Goal: Information Seeking & Learning: Understand process/instructions

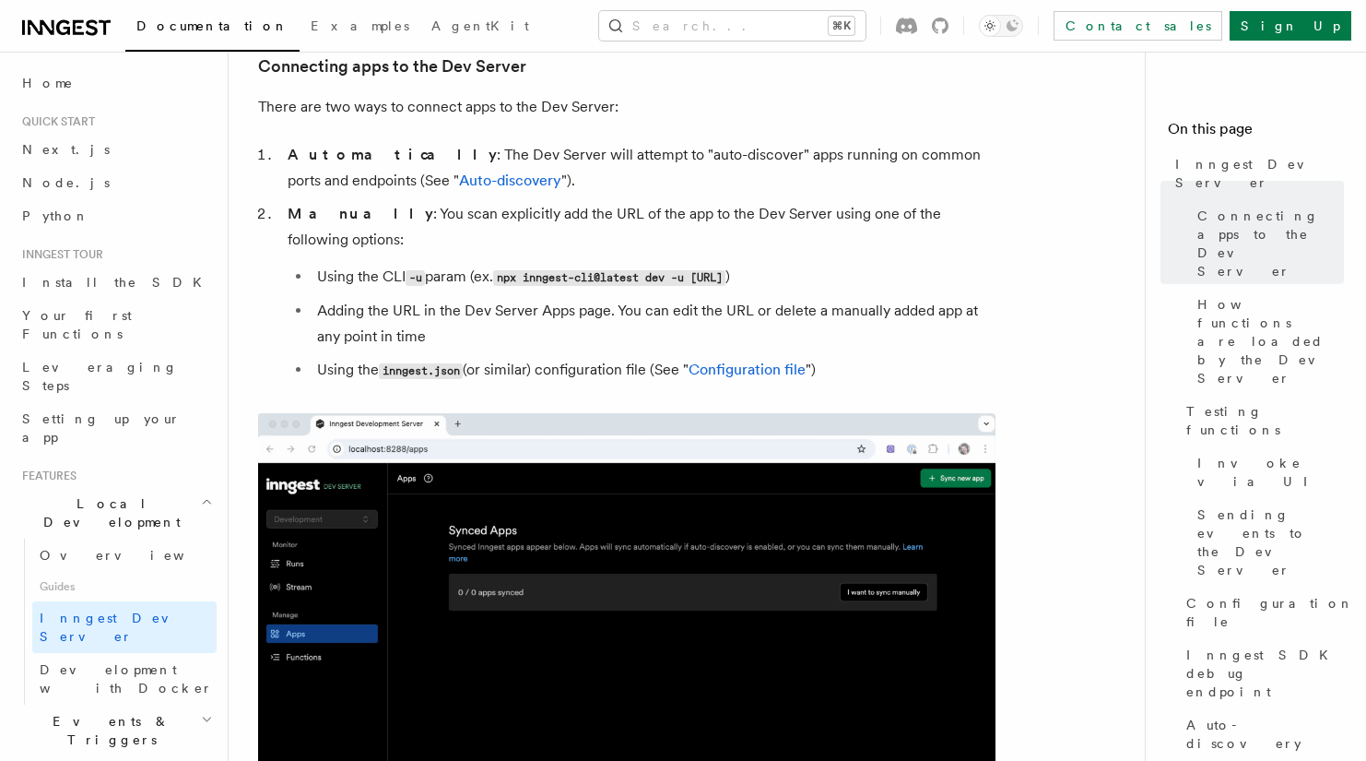
scroll to position [692, 0]
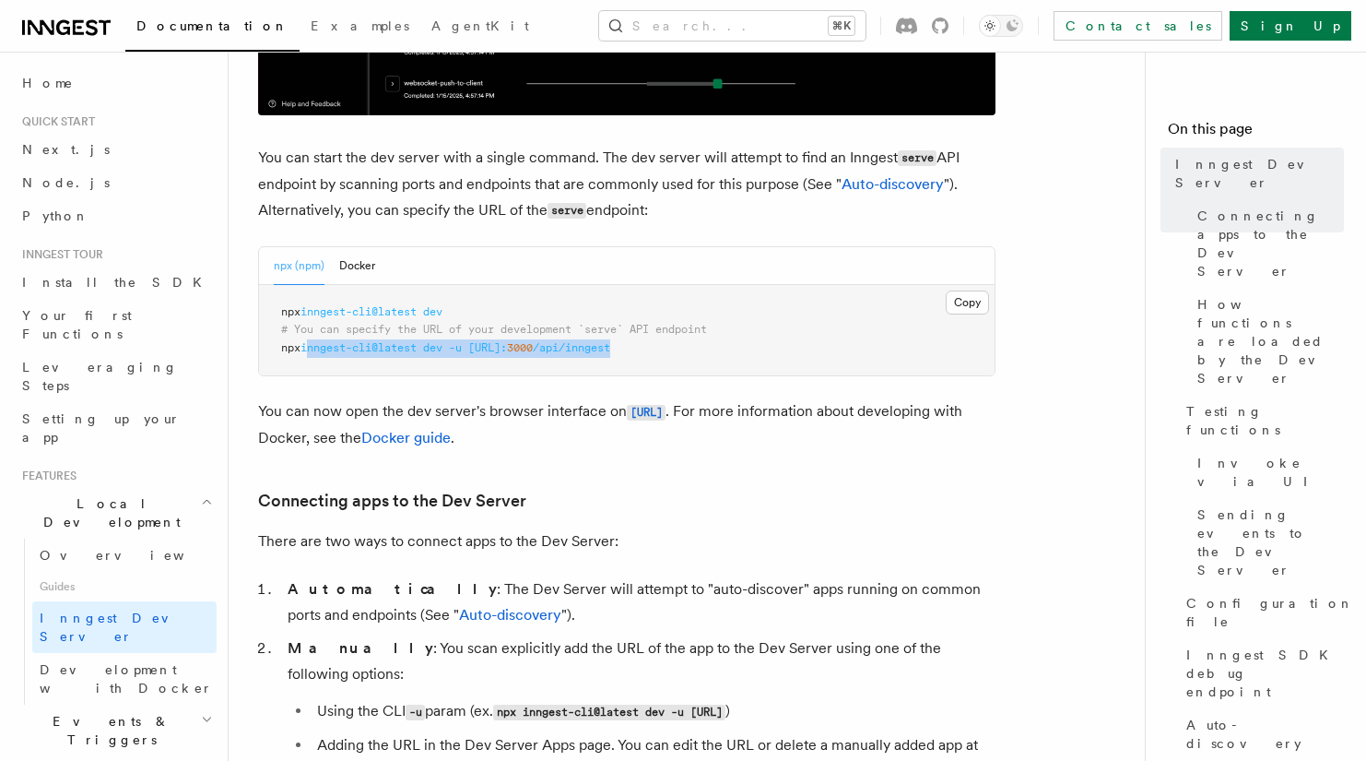
drag, startPoint x: 684, startPoint y: 343, endPoint x: 314, endPoint y: 352, distance: 369.8
click at [314, 352] on pre "npx inngest-cli@latest dev # You can specify the URL of your development `serve…" at bounding box center [627, 330] width 736 height 91
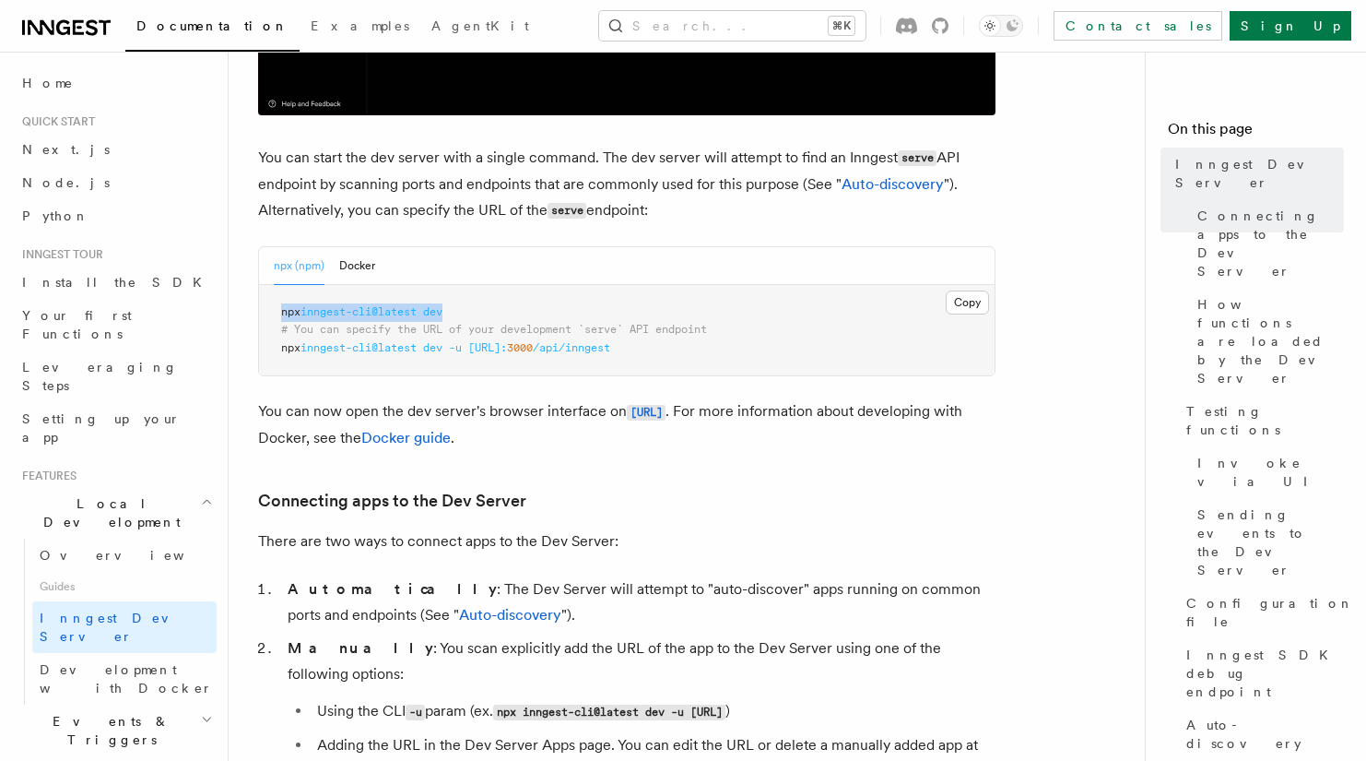
drag, startPoint x: 459, startPoint y: 309, endPoint x: 276, endPoint y: 315, distance: 183.6
click at [276, 315] on pre "npx inngest-cli@latest dev # You can specify the URL of your development `serve…" at bounding box center [627, 330] width 736 height 91
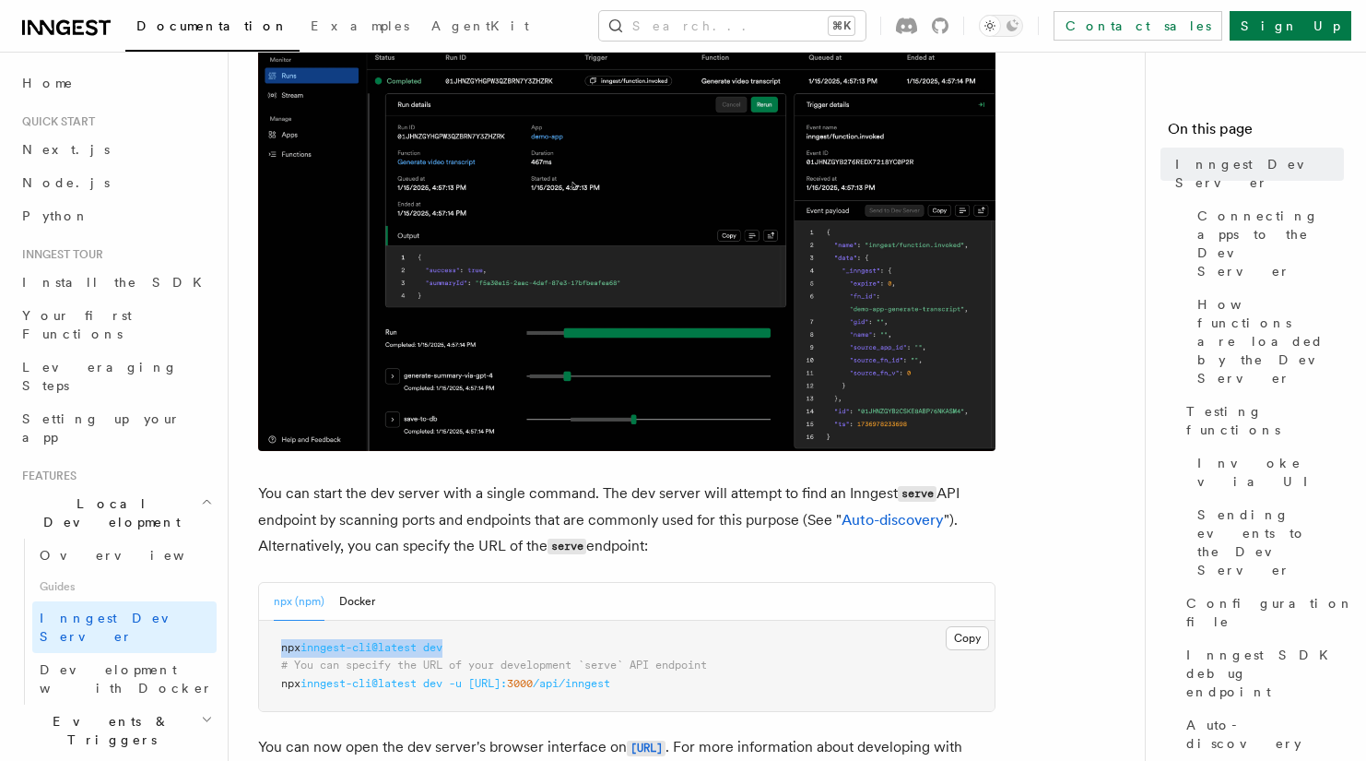
scroll to position [0, 0]
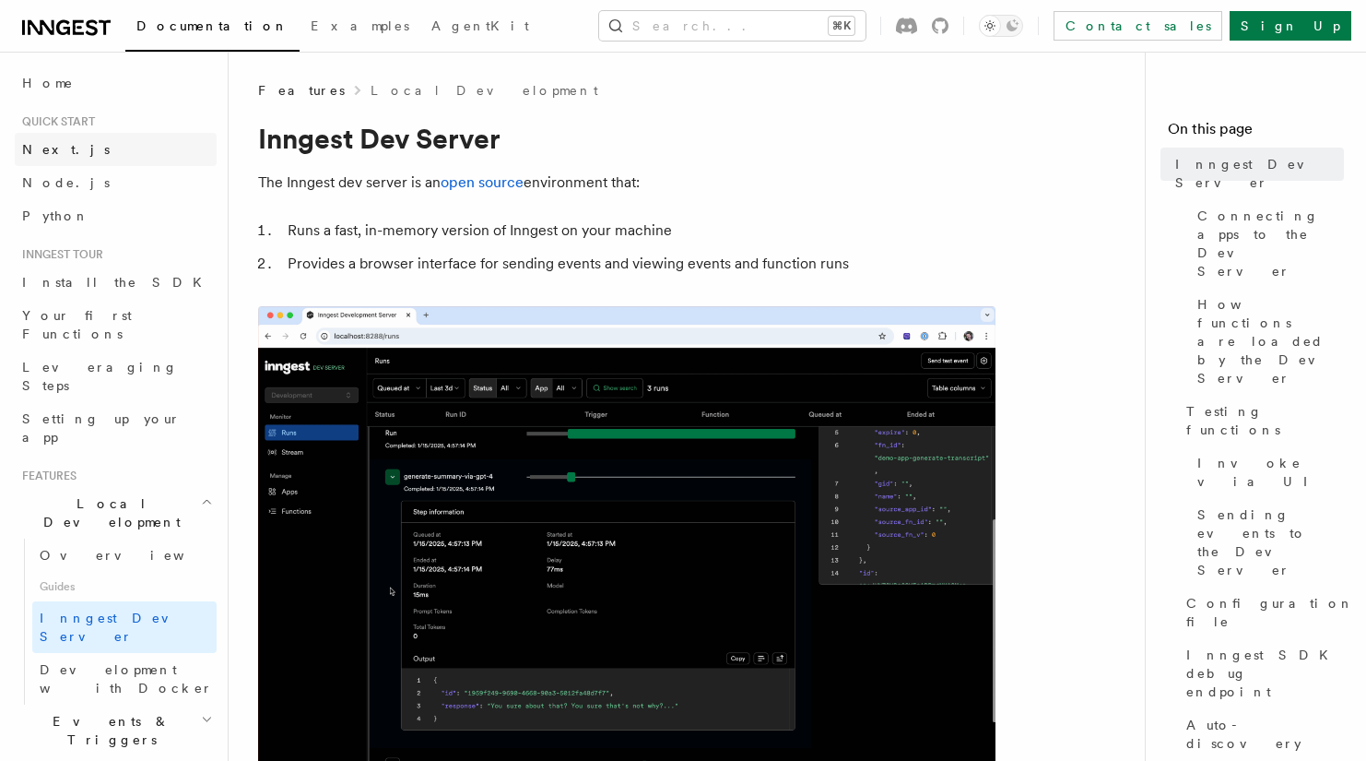
click at [85, 150] on link "Next.js" at bounding box center [116, 149] width 202 height 33
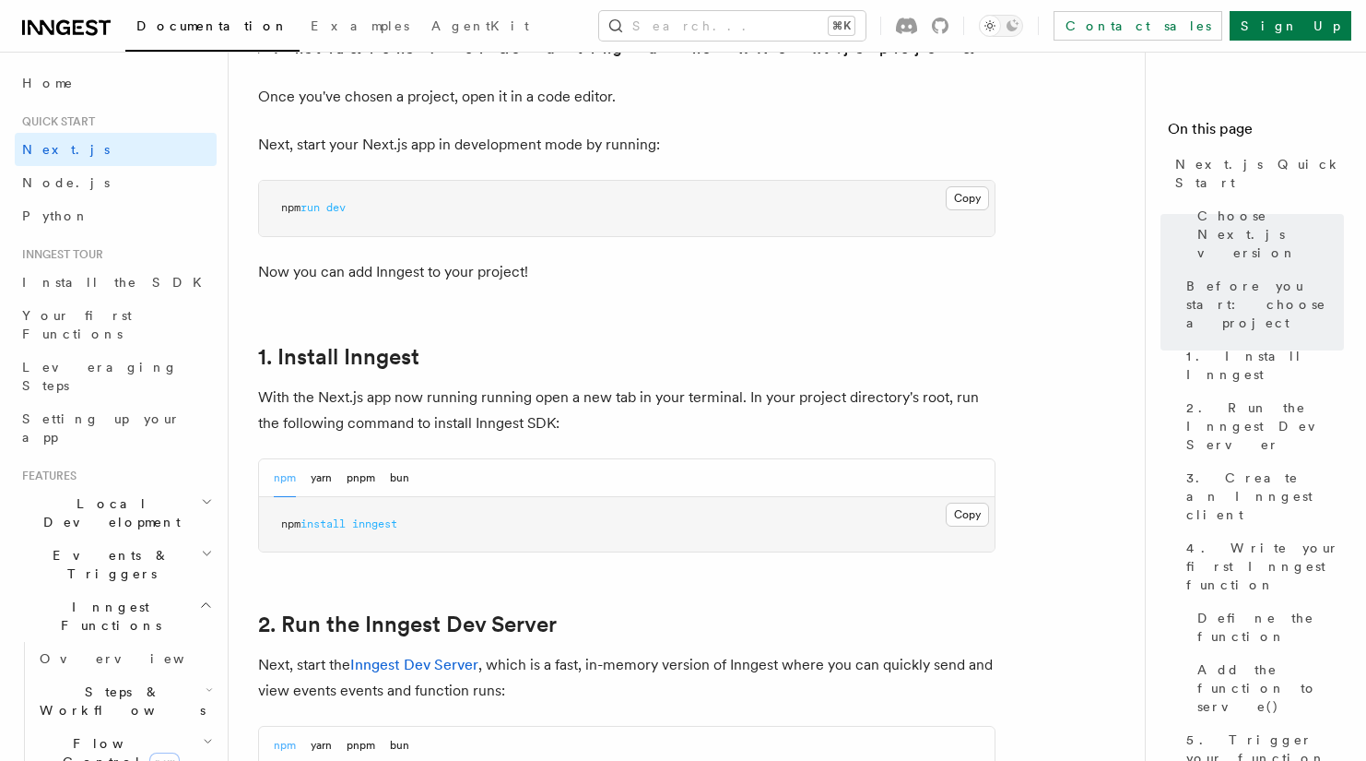
scroll to position [978, 0]
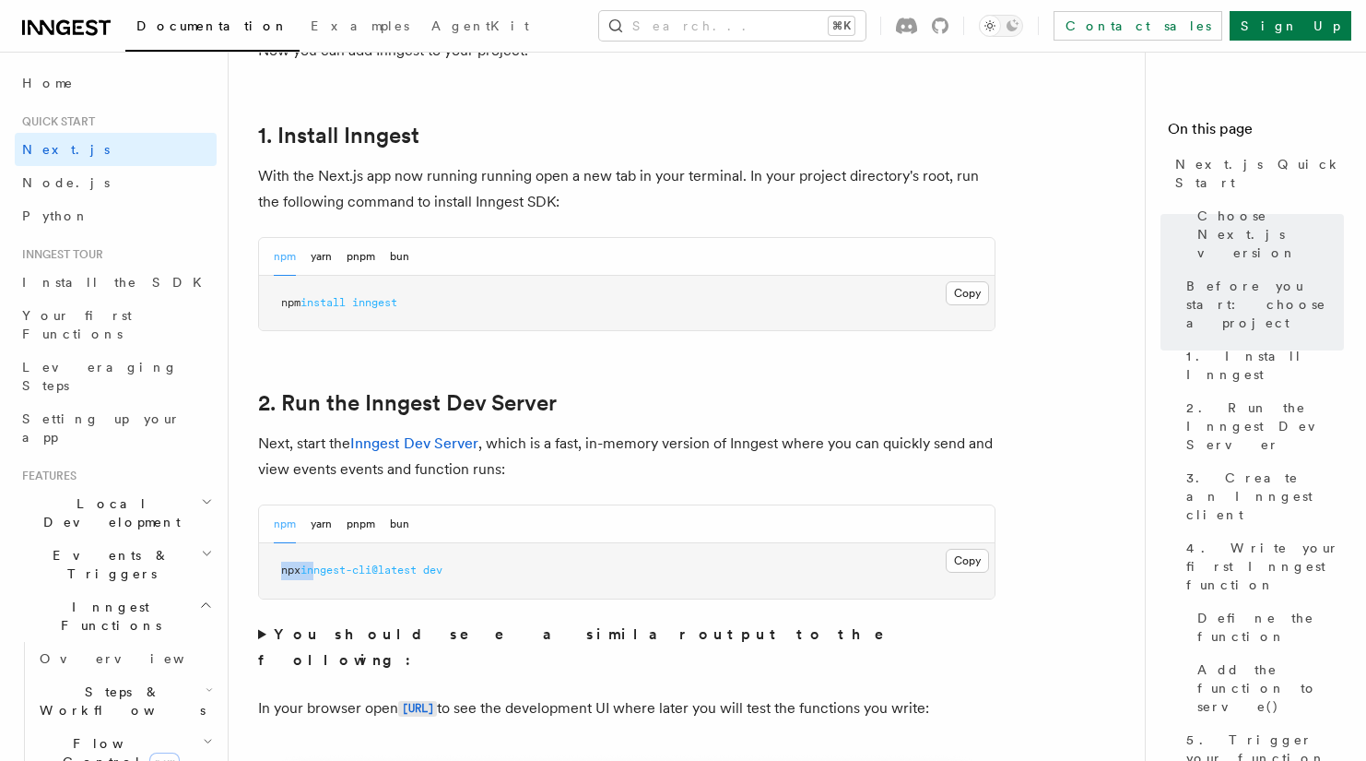
drag, startPoint x: 474, startPoint y: 555, endPoint x: 323, endPoint y: 562, distance: 151.4
click at [323, 562] on pre "npx inngest-cli@latest dev" at bounding box center [627, 570] width 736 height 55
drag, startPoint x: 479, startPoint y: 574, endPoint x: 277, endPoint y: 570, distance: 202.9
click at [277, 569] on pre "npx inngest-cli@latest dev" at bounding box center [627, 570] width 736 height 55
copy span "npx inngest-cli@latest dev"
